Goal: Task Accomplishment & Management: Manage account settings

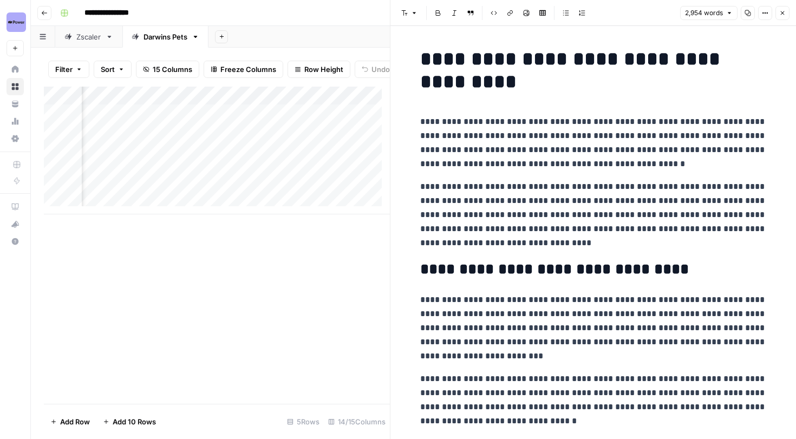
scroll to position [624, 0]
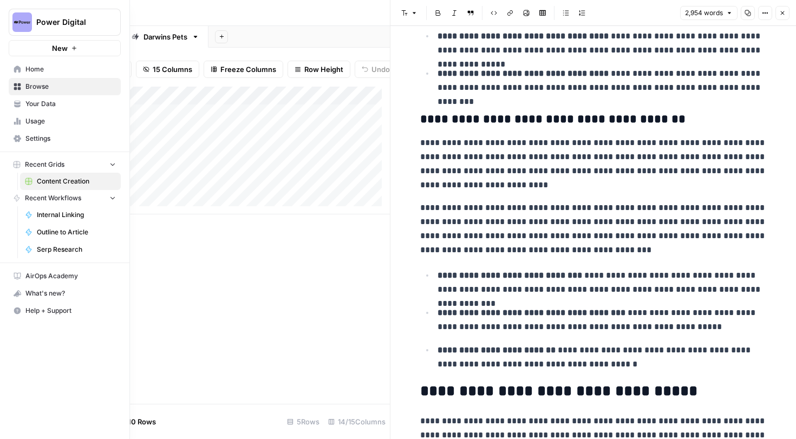
click at [17, 140] on icon at bounding box center [18, 138] width 8 height 7
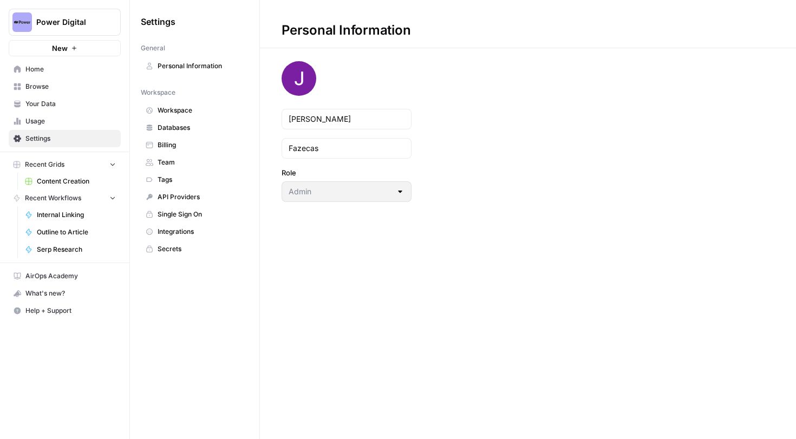
click at [189, 113] on span "Workspace" at bounding box center [201, 111] width 86 height 10
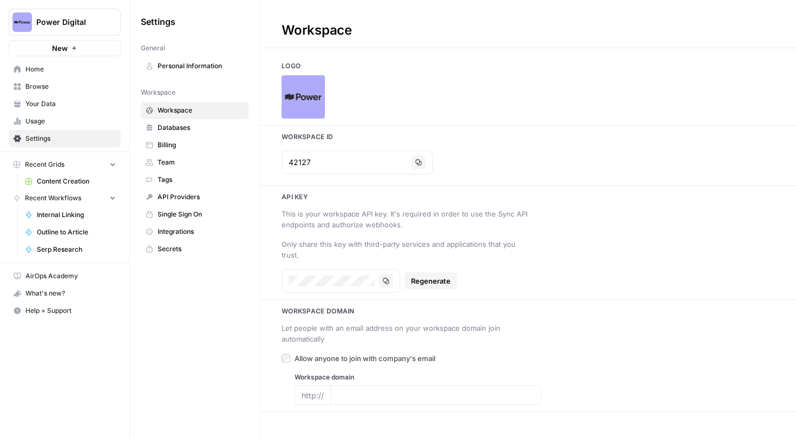
click at [183, 160] on span "Team" at bounding box center [201, 163] width 86 height 10
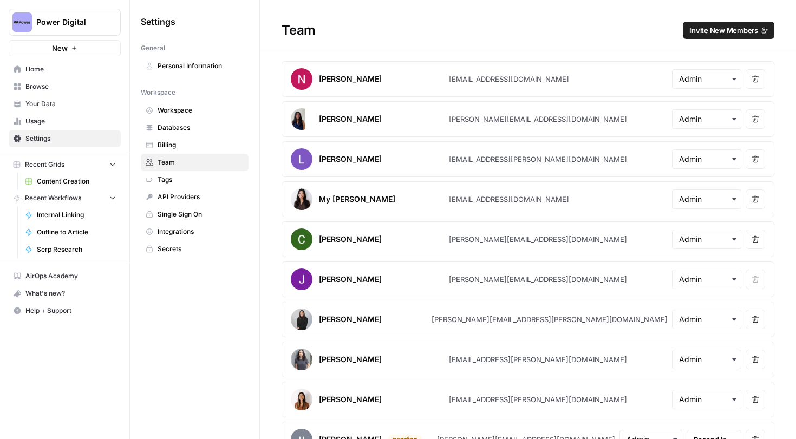
scroll to position [23, 0]
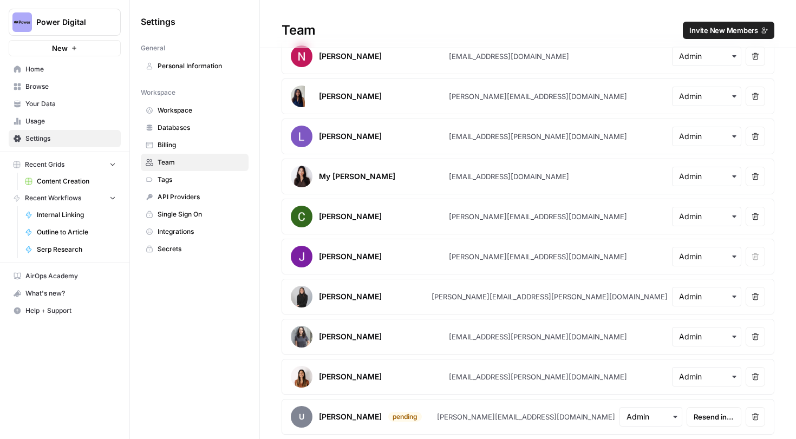
click at [722, 34] on span "Invite New Members" at bounding box center [723, 30] width 69 height 11
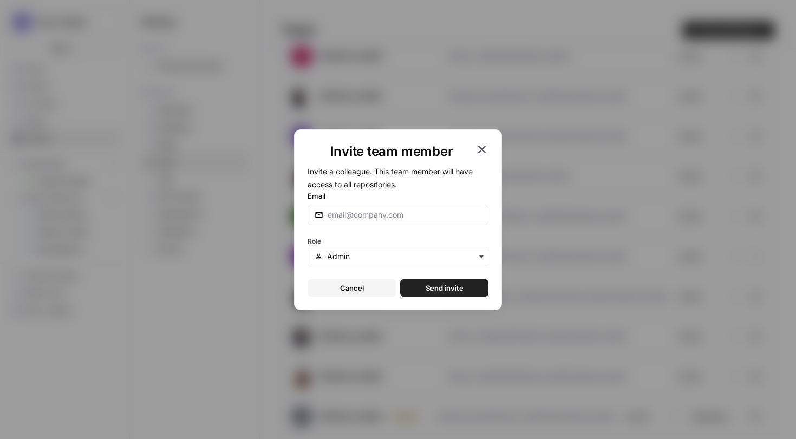
click at [413, 206] on div at bounding box center [398, 215] width 181 height 21
click at [375, 223] on div at bounding box center [398, 215] width 181 height 21
paste input "nicolas.fernandez@airops.com"
type input "nicolas.fernandez@airops.com"
click at [435, 286] on span "Send invite" at bounding box center [445, 288] width 38 height 11
